Goal: Book appointment/travel/reservation

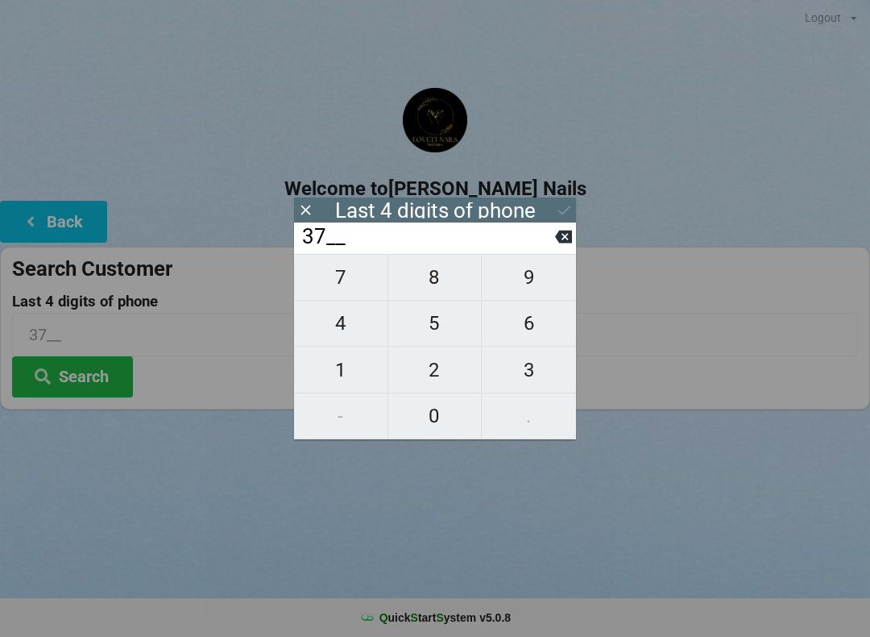
click at [539, 288] on span "9" at bounding box center [529, 277] width 94 height 34
type input "379_"
click at [351, 367] on span "1" at bounding box center [340, 370] width 93 height 34
type input "3791"
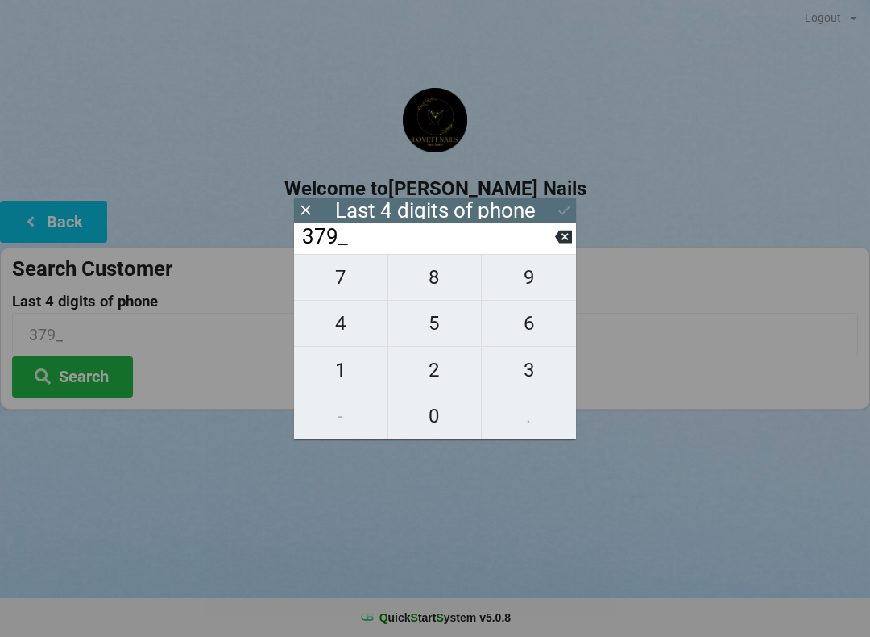
type input "3791"
click at [562, 207] on icon at bounding box center [564, 209] width 17 height 17
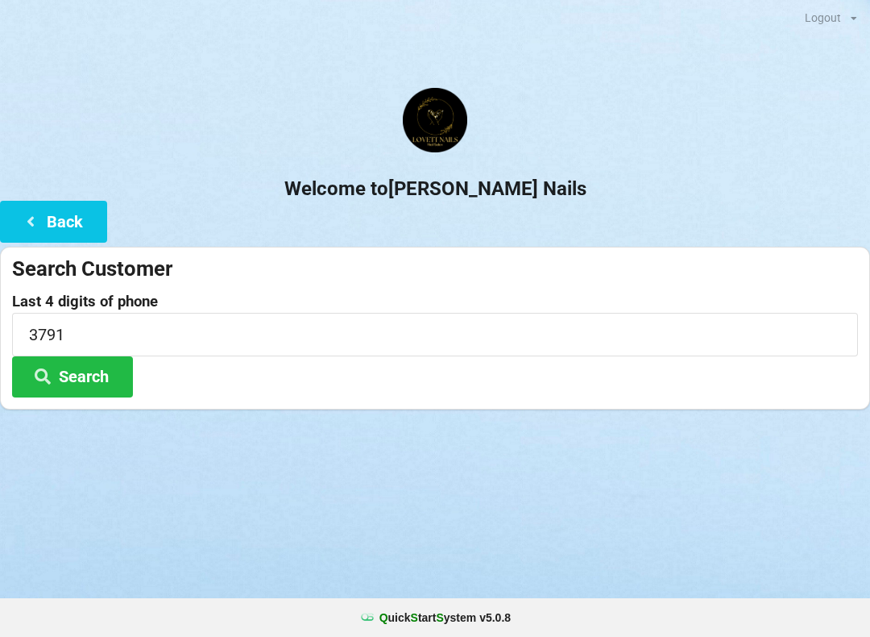
click at [106, 374] on button "Search" at bounding box center [72, 376] width 121 height 41
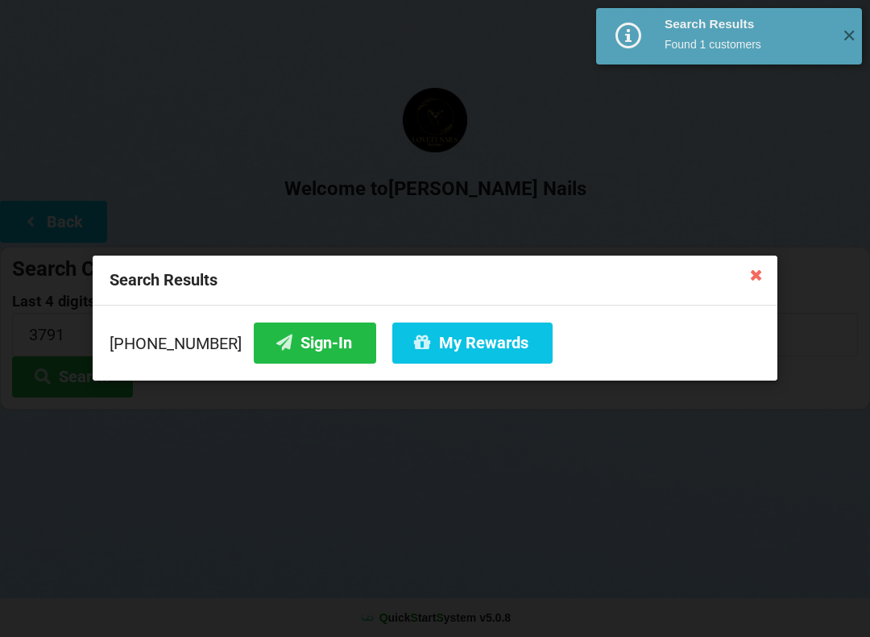
click at [300, 354] on button "Sign-In" at bounding box center [315, 342] width 122 height 41
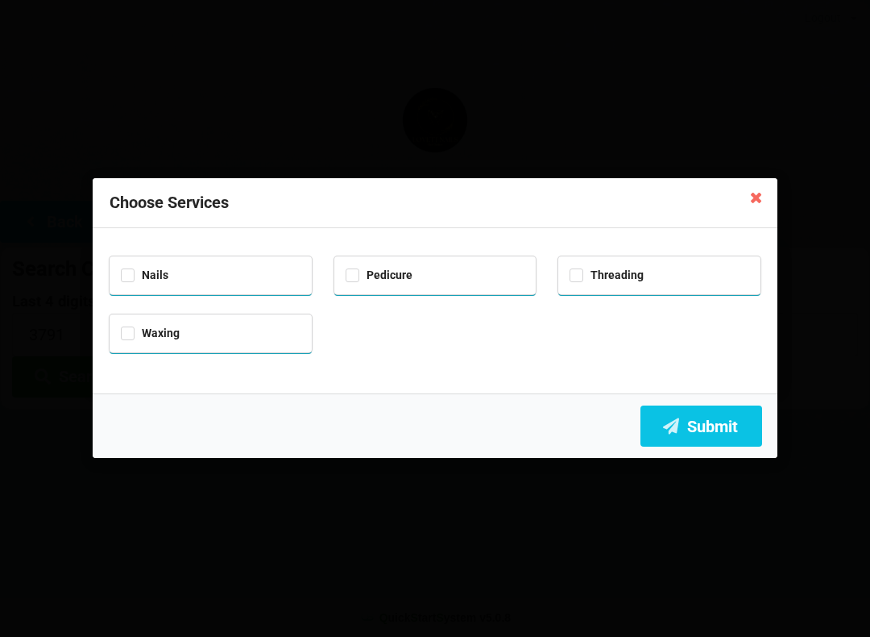
click at [353, 286] on div "Pedicure" at bounding box center [435, 275] width 202 height 38
checkbox input "true"
click at [695, 441] on button "Submit" at bounding box center [702, 425] width 122 height 41
